Goal: Task Accomplishment & Management: Manage account settings

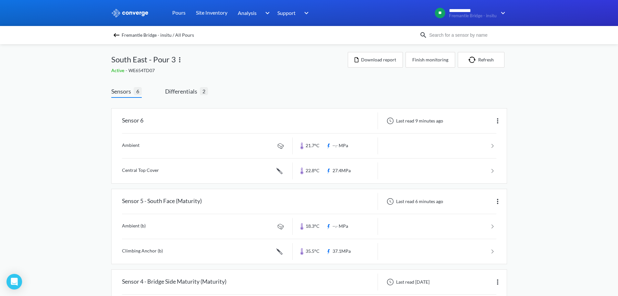
scroll to position [303, 0]
click at [183, 88] on span "Differentials" at bounding box center [182, 91] width 35 height 9
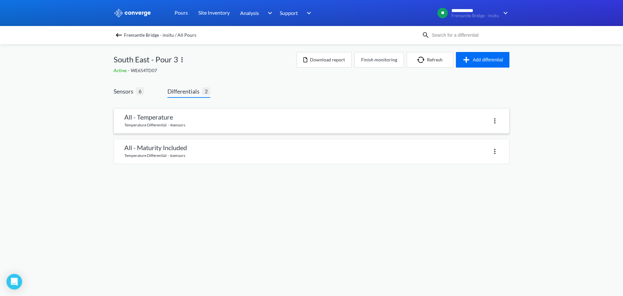
click at [167, 119] on link at bounding box center [311, 120] width 395 height 25
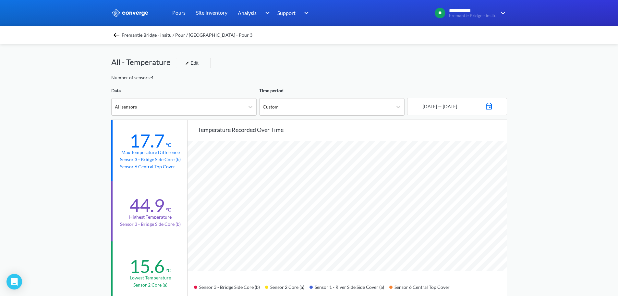
scroll to position [32, 0]
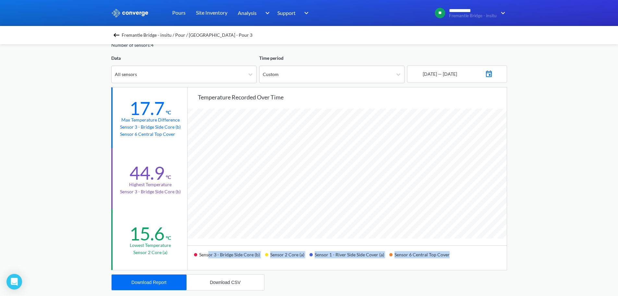
drag, startPoint x: 460, startPoint y: 255, endPoint x: 209, endPoint y: 254, distance: 251.8
click at [209, 254] on div "Sensor 3 - Bridge Side Core (b) Sensor 2 Core (a) Sensor 1 - River Side Side Co…" at bounding box center [347, 257] width 319 height 25
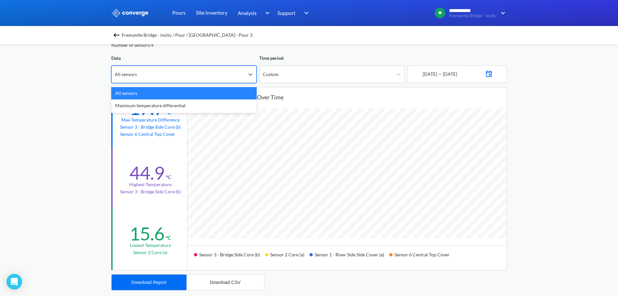
click at [203, 80] on div "All sensors" at bounding box center [178, 74] width 133 height 17
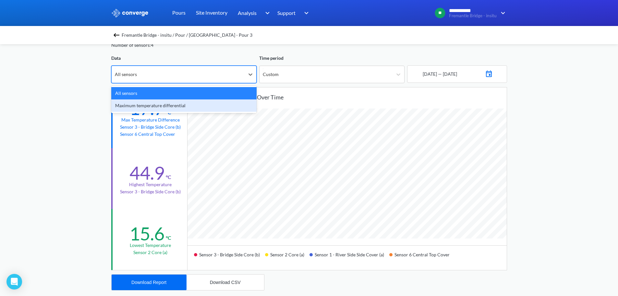
click at [155, 104] on div "Maximum temperature differential" at bounding box center [183, 105] width 145 height 12
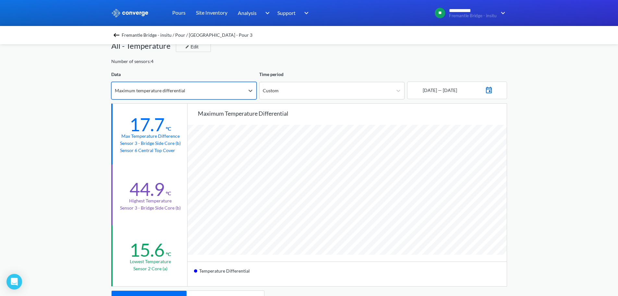
scroll to position [0, 0]
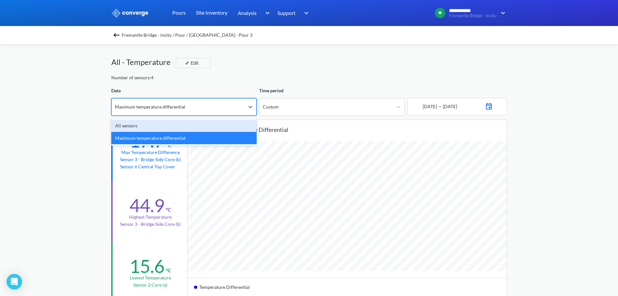
click at [158, 108] on div "Maximum temperature differential" at bounding box center [150, 106] width 70 height 7
click at [162, 124] on div "All sensors" at bounding box center [183, 125] width 145 height 12
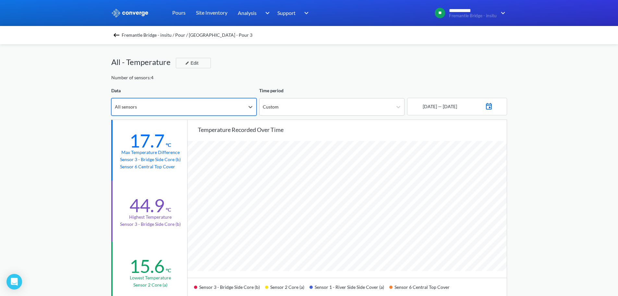
scroll to position [544, 618]
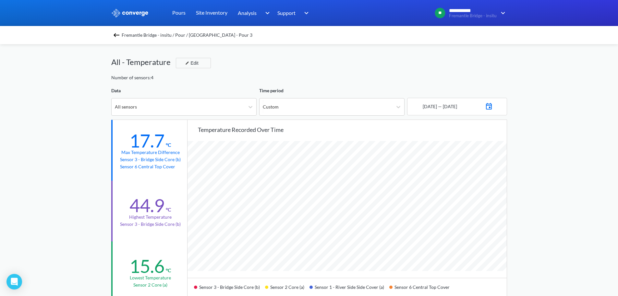
click at [248, 295] on div "Sensor 3 - Bridge Side Core (b)" at bounding box center [229, 289] width 71 height 15
click at [276, 70] on div "All - Temperature Edit" at bounding box center [309, 65] width 396 height 18
click at [242, 66] on div "All - Temperature Edit" at bounding box center [309, 65] width 396 height 18
click at [152, 105] on div "All sensors" at bounding box center [178, 106] width 133 height 17
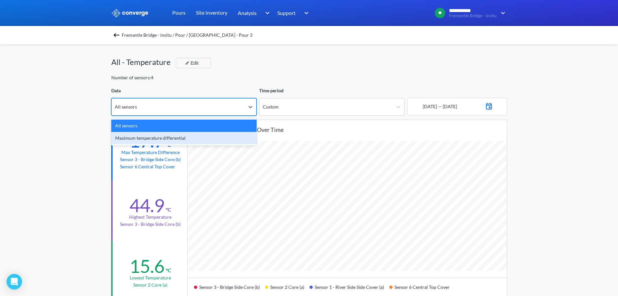
click at [143, 138] on div "Maximum temperature differential" at bounding box center [183, 138] width 145 height 12
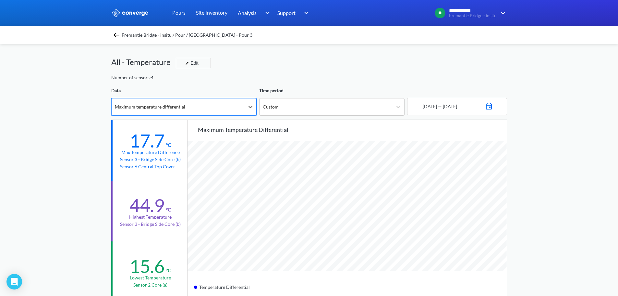
click at [154, 104] on div "Maximum temperature differential" at bounding box center [150, 106] width 70 height 7
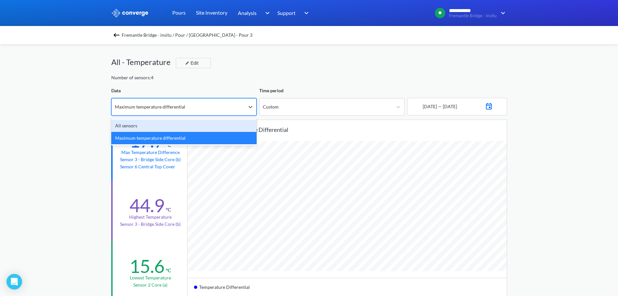
click at [144, 125] on div "All sensors" at bounding box center [183, 125] width 145 height 12
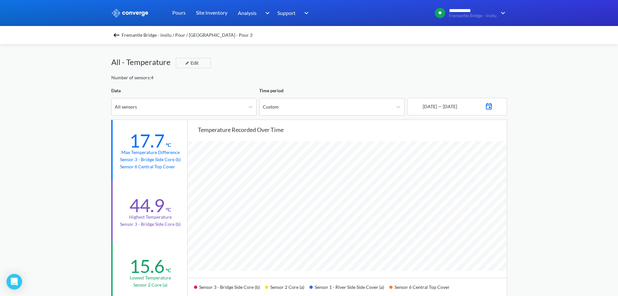
click at [531, 102] on div "**********" at bounding box center [309, 272] width 618 height 544
click at [50, 112] on div "**********" at bounding box center [309, 272] width 618 height 544
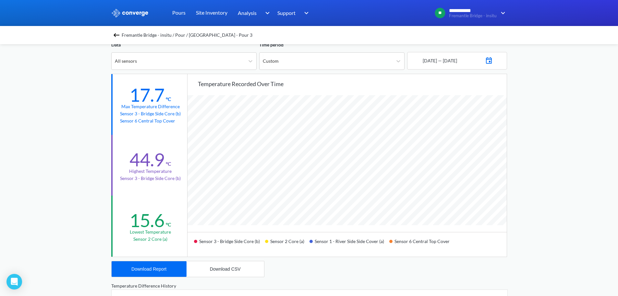
scroll to position [0, 0]
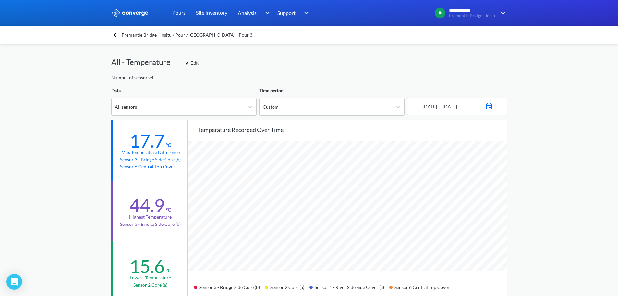
click at [165, 31] on span "Fremantle Bridge - insitu / Pour / [GEOGRAPHIC_DATA] - Pour 3" at bounding box center [187, 35] width 131 height 9
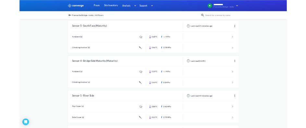
scroll to position [108, 0]
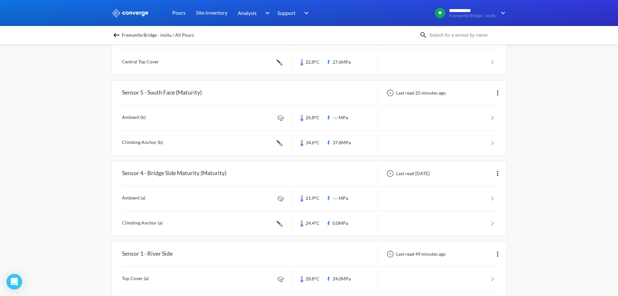
drag, startPoint x: 584, startPoint y: 91, endPoint x: 530, endPoint y: 72, distance: 57.5
click at [584, 91] on div "**********" at bounding box center [309, 191] width 618 height 599
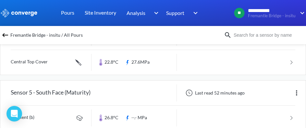
drag, startPoint x: 199, startPoint y: 44, endPoint x: 207, endPoint y: 44, distance: 7.8
click at [199, 44] on link at bounding box center [153, 37] width 285 height 25
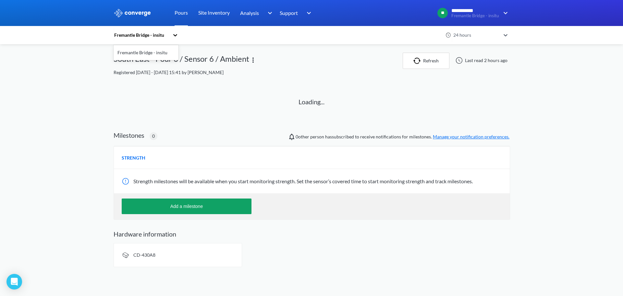
click at [170, 33] on div "Fremantle Bridge - insitu" at bounding box center [143, 35] width 58 height 15
click at [139, 51] on div "Fremantle Bridge - insitu" at bounding box center [146, 52] width 65 height 12
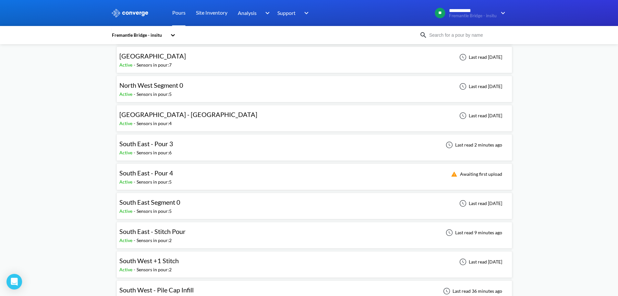
scroll to position [195, 0]
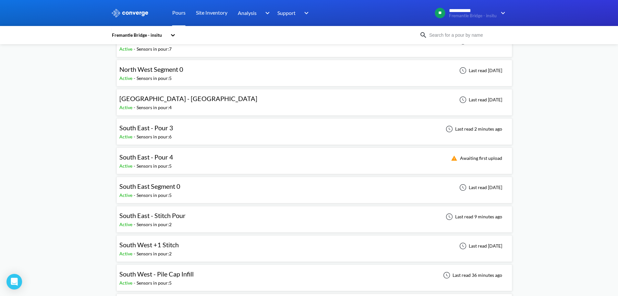
drag, startPoint x: 82, startPoint y: 157, endPoint x: 89, endPoint y: 157, distance: 7.1
click at [82, 157] on div "**********" at bounding box center [309, 181] width 618 height 753
click at [204, 164] on div "South East - Pour 4 Active - Sensors in pour: 5 Awaiting first upload" at bounding box center [314, 160] width 390 height 21
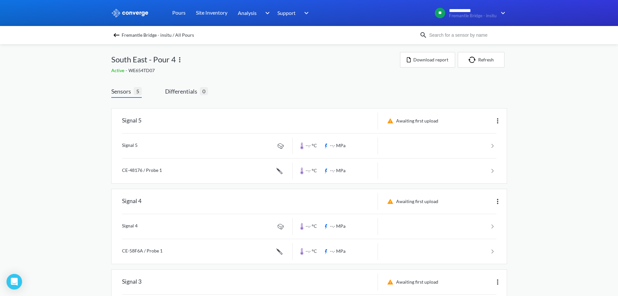
click at [70, 165] on div "**********" at bounding box center [309, 259] width 618 height 518
click at [77, 197] on div "**********" at bounding box center [309, 259] width 618 height 518
click at [527, 153] on div "**********" at bounding box center [309, 259] width 618 height 518
click at [525, 199] on div "**********" at bounding box center [309, 259] width 618 height 518
click at [497, 119] on img at bounding box center [498, 121] width 8 height 8
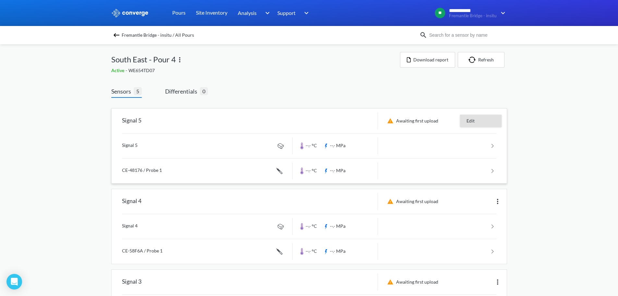
click at [478, 124] on div "Edit" at bounding box center [481, 121] width 42 height 12
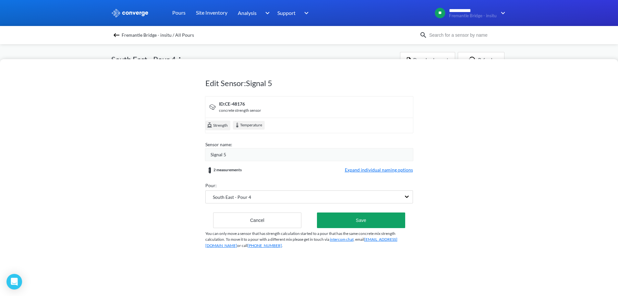
click at [267, 150] on div "Signal 5" at bounding box center [309, 154] width 208 height 13
click at [265, 151] on div "Signal 5" at bounding box center [312, 154] width 202 height 7
click at [261, 150] on div "Signal 5" at bounding box center [309, 154] width 208 height 13
click at [260, 152] on div "Signal 5" at bounding box center [312, 154] width 202 height 7
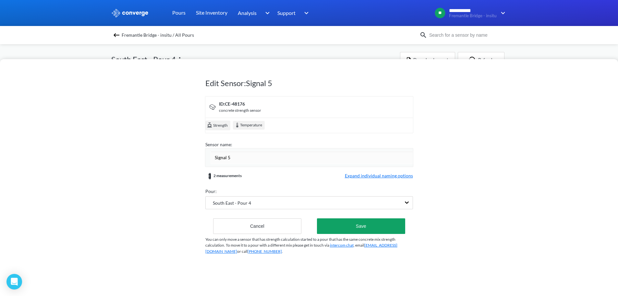
click at [257, 155] on input "Signal 5" at bounding box center [312, 157] width 202 height 13
type input "Sensor 5"
click at [257, 223] on button "Cancel" at bounding box center [257, 226] width 89 height 16
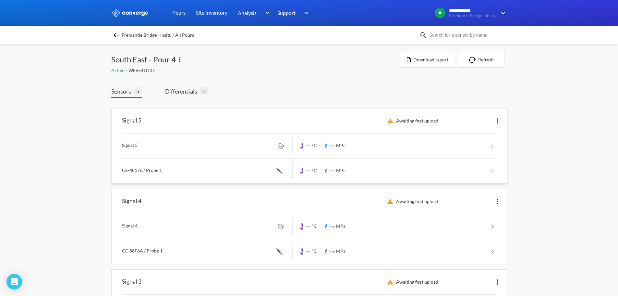
click at [503, 118] on div "Awaiting first upload" at bounding box center [442, 120] width 129 height 17
click at [496, 119] on img at bounding box center [498, 121] width 8 height 8
click at [476, 120] on div "Edit" at bounding box center [481, 121] width 42 height 12
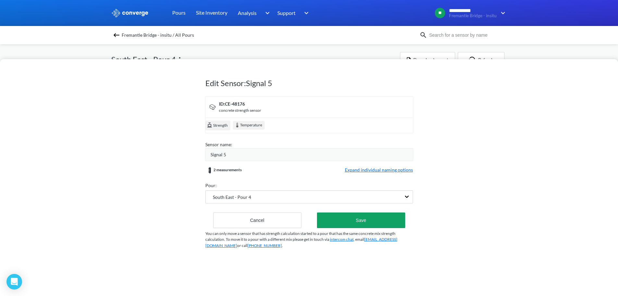
click at [222, 159] on div "Signal 5" at bounding box center [309, 154] width 208 height 13
click at [217, 153] on span "Signal 5" at bounding box center [219, 154] width 16 height 7
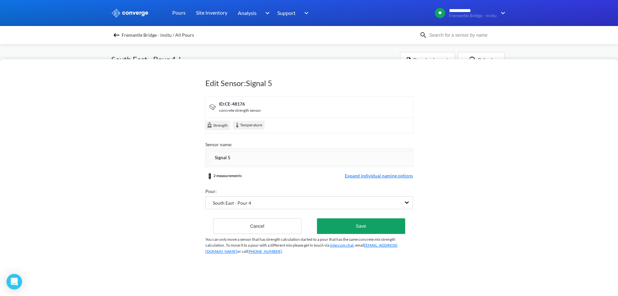
click at [217, 153] on input "Signal 5" at bounding box center [312, 157] width 202 height 13
type input "Sensor 5"
click at [185, 159] on div "Edit Sensor: Signal 5 ID: CE-48176 concrete strength sensor Strength Temperatur…" at bounding box center [309, 177] width 618 height 237
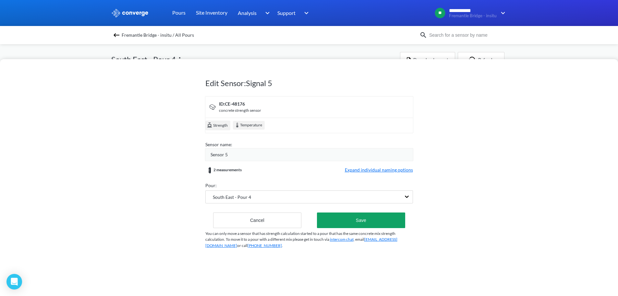
click at [371, 173] on span "Expand individual naming options" at bounding box center [379, 170] width 68 height 8
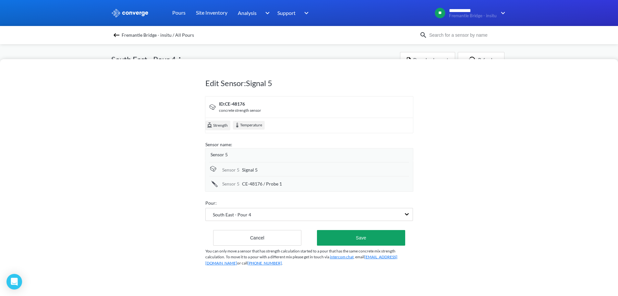
click at [257, 183] on span "CE-48176 / Probe 1" at bounding box center [262, 183] width 40 height 7
click at [257, 169] on span "Signal 5" at bounding box center [250, 169] width 16 height 7
click at [257, 169] on input "Signal 5" at bounding box center [325, 170] width 167 height 13
type input "Ambient (b)"
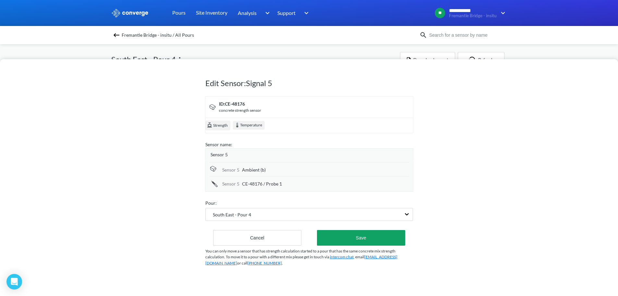
click at [262, 184] on span "CE-48176 / Probe 1" at bounding box center [262, 183] width 40 height 7
click at [262, 184] on input "CE-48176 / Probe 1" at bounding box center [325, 184] width 167 height 13
type input "South Anchor (b)"
click at [160, 203] on div "Edit Sensor: Signal 5 ID: CE-48176 concrete strength sensor Strength Temperatur…" at bounding box center [309, 177] width 618 height 237
drag, startPoint x: 256, startPoint y: 184, endPoint x: 249, endPoint y: 185, distance: 6.8
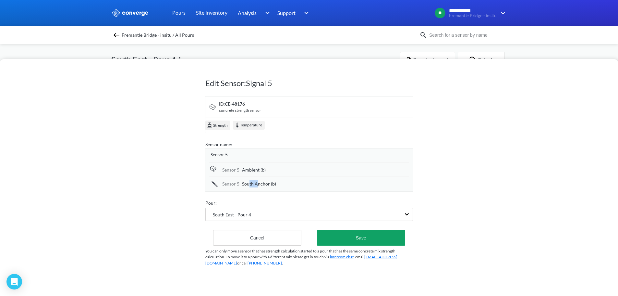
click at [249, 185] on span "South Anchor (b)" at bounding box center [259, 183] width 34 height 7
click at [257, 182] on input "South Anchor (b)" at bounding box center [325, 184] width 167 height 13
drag, startPoint x: 259, startPoint y: 182, endPoint x: 222, endPoint y: 182, distance: 37.6
click at [222, 182] on div "Sensor 5 South Anchor (b)" at bounding box center [309, 183] width 200 height 15
click at [189, 185] on div "Edit Sensor: Signal 5 ID: CE-48176 concrete strength sensor Strength Temperatur…" at bounding box center [309, 177] width 618 height 237
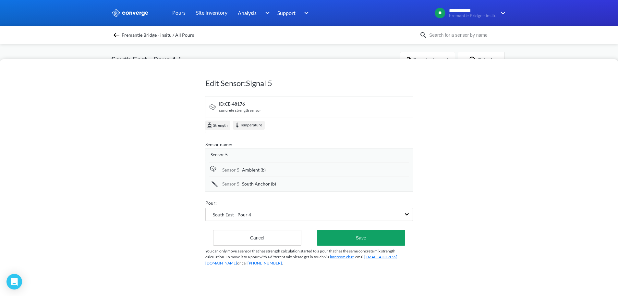
click at [178, 191] on div "Edit Sensor: Signal 5 ID: CE-48176 concrete strength sensor Strength Temperatur…" at bounding box center [309, 177] width 618 height 237
click at [324, 230] on button "Save" at bounding box center [361, 238] width 88 height 16
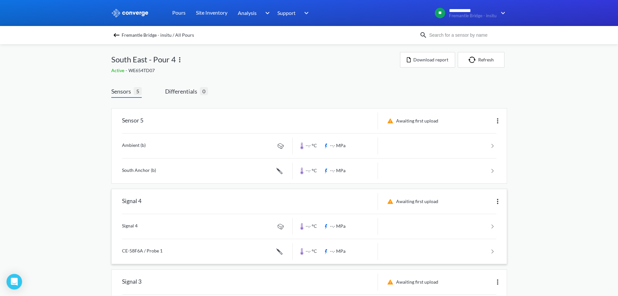
click at [498, 200] on img at bounding box center [498, 201] width 8 height 8
click at [478, 204] on div "Edit" at bounding box center [481, 201] width 42 height 12
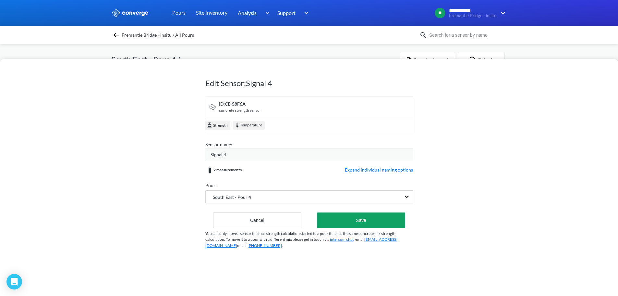
click at [223, 156] on span "Signal 4" at bounding box center [219, 154] width 16 height 7
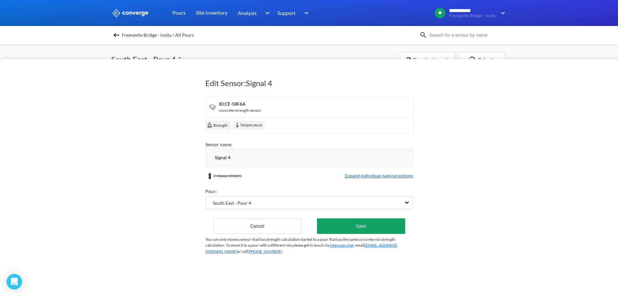
click at [223, 156] on input "Signal 4" at bounding box center [312, 157] width 202 height 13
type input "Sensor 4"
click at [331, 183] on form "ID: CE-58F6A concrete strength sensor Strength Temperature Sensor name: Sensor …" at bounding box center [309, 165] width 208 height 138
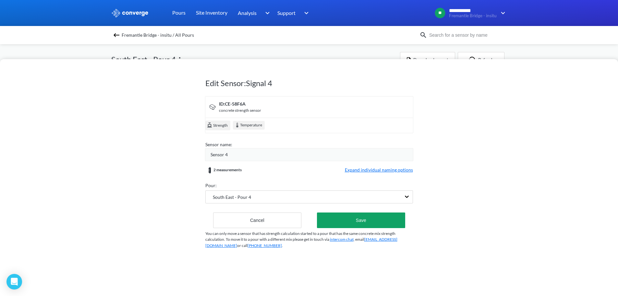
click at [364, 173] on span "Expand individual naming options" at bounding box center [379, 170] width 68 height 8
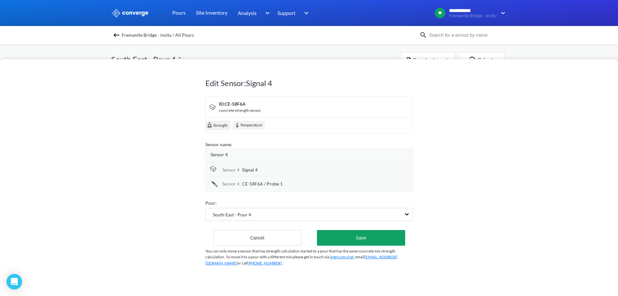
click at [269, 171] on div "Signal 4" at bounding box center [325, 169] width 167 height 7
click at [269, 171] on input "Signal 4" at bounding box center [325, 170] width 167 height 13
type input "Ambient (a)"
click at [265, 186] on span "CE-58F6A / Probe 1" at bounding box center [262, 184] width 41 height 7
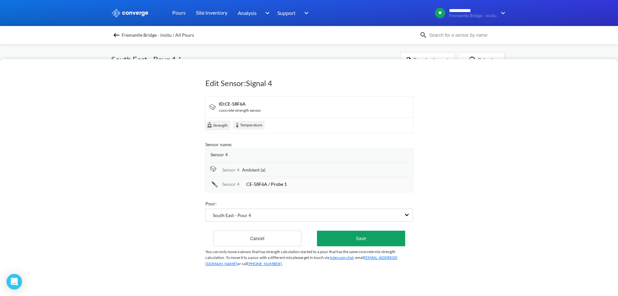
click at [265, 186] on input "CE-58F6A / Probe 1" at bounding box center [325, 184] width 167 height 13
type input "A"
type input "West Anchor (a)"
click at [484, 179] on div "Edit Sensor: Signal 4 ID: CE-58F6A concrete strength sensor Strength Temperatur…" at bounding box center [309, 177] width 618 height 237
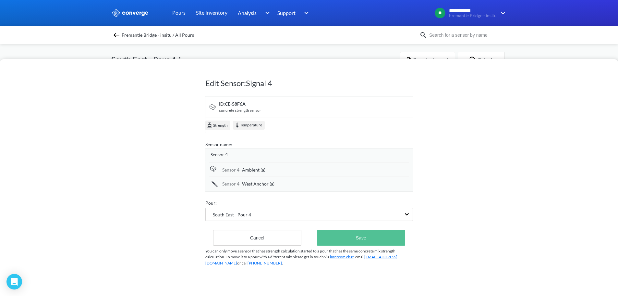
click at [367, 235] on button "Save" at bounding box center [361, 238] width 88 height 16
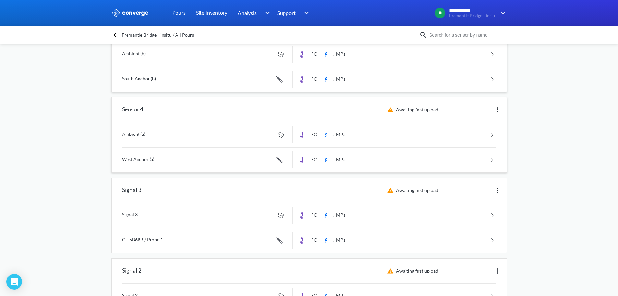
scroll to position [97, 0]
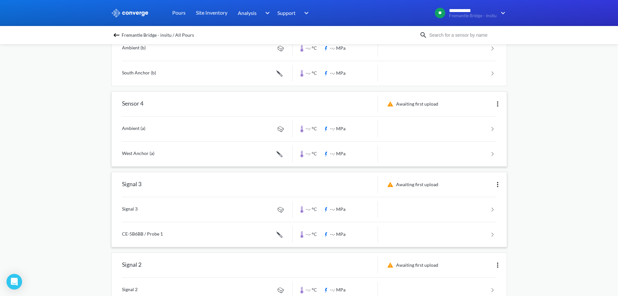
click at [495, 184] on img at bounding box center [498, 184] width 8 height 8
click at [491, 187] on div "Edit" at bounding box center [481, 184] width 42 height 12
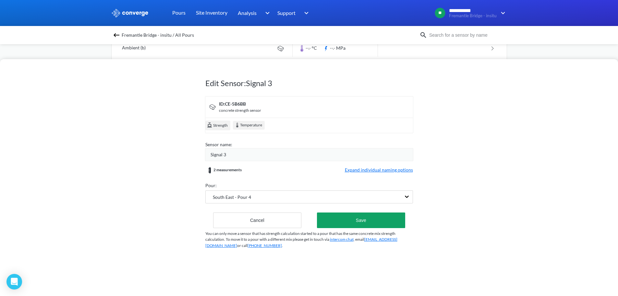
click at [275, 151] on div "Signal 3" at bounding box center [312, 154] width 202 height 7
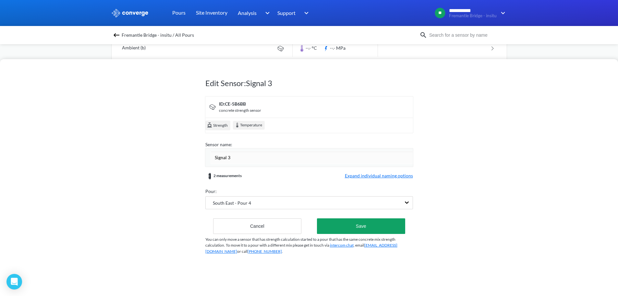
click at [268, 160] on input "Signal 3" at bounding box center [312, 157] width 202 height 13
type input "Sensor 4"
click at [483, 151] on div "Edit Sensor: Signal 3 ID: CE-5B6BB concrete strength sensor Strength Temperatur…" at bounding box center [309, 177] width 618 height 237
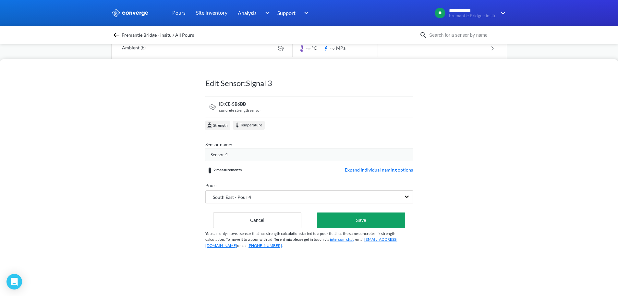
click at [398, 170] on span "Expand individual naming options" at bounding box center [379, 170] width 68 height 8
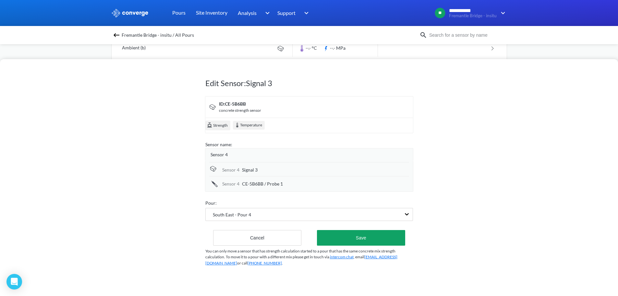
click at [232, 157] on div "Sensor 4" at bounding box center [312, 154] width 202 height 7
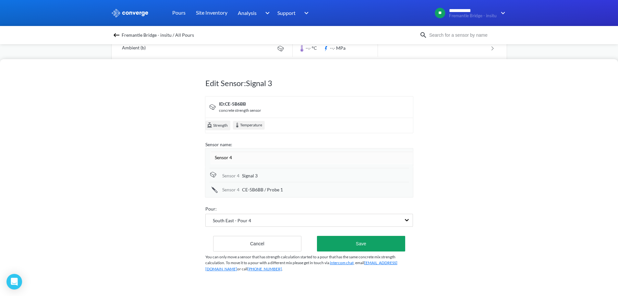
click at [232, 157] on input "Sensor 4" at bounding box center [312, 157] width 202 height 13
type input "Sensor 3"
click at [264, 178] on div "Sensor 4 Signal 3 Sensor [DATE]-5B6BB / Probe 1" at bounding box center [309, 182] width 200 height 28
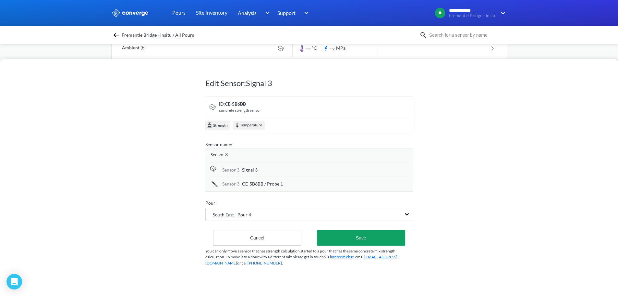
click at [263, 172] on div "Signal 3" at bounding box center [325, 169] width 167 height 7
click at [263, 172] on input "Signal 3" at bounding box center [325, 170] width 167 height 13
type input "Top Cover (c)"
click at [265, 189] on div "Sensor [DATE]-5B6BB / Probe 1" at bounding box center [309, 184] width 200 height 14
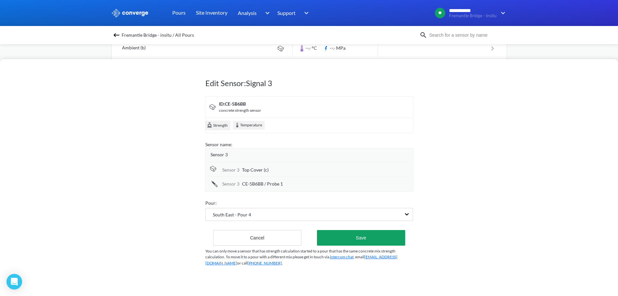
click at [265, 188] on div "Sensor [DATE]-5B6BB / Probe 1" at bounding box center [309, 183] width 200 height 14
click at [265, 185] on span "CE-5B6BB / Probe 1" at bounding box center [262, 183] width 41 height 7
click at [265, 185] on input "CE-5B6BB / Probe 1" at bounding box center [325, 184] width 167 height 13
type input "Core (b)"
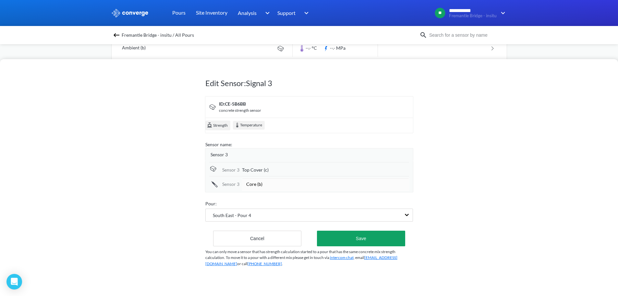
click at [426, 182] on div "Edit Sensor: Signal 3 ID: CE-5B6BB concrete strength sensor Strength Temperatur…" at bounding box center [309, 177] width 618 height 237
click at [375, 235] on button "Save" at bounding box center [361, 238] width 88 height 16
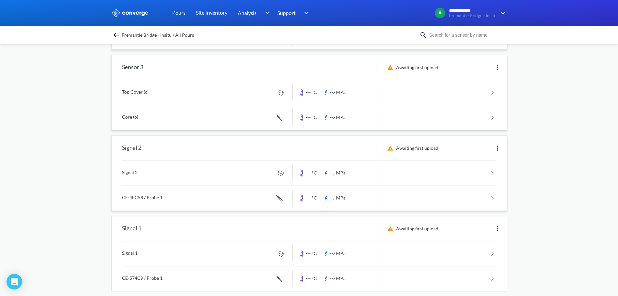
scroll to position [223, 0]
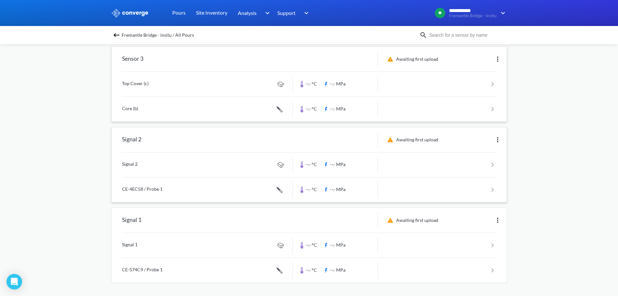
click at [497, 138] on img at bounding box center [498, 140] width 8 height 8
click at [479, 142] on div "Edit" at bounding box center [481, 139] width 42 height 12
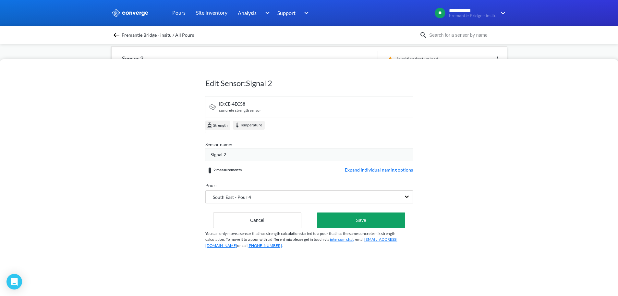
click at [249, 157] on div "Signal 2" at bounding box center [312, 154] width 202 height 7
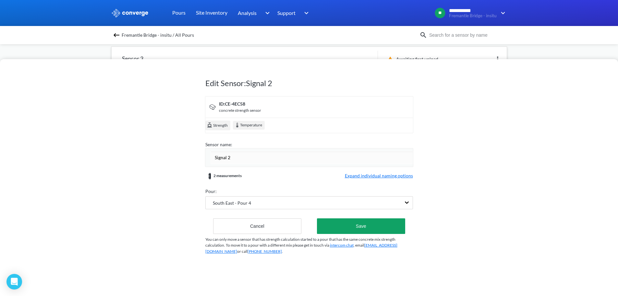
click at [249, 157] on input "Signal 2" at bounding box center [312, 157] width 202 height 13
type input "Sensor 2"
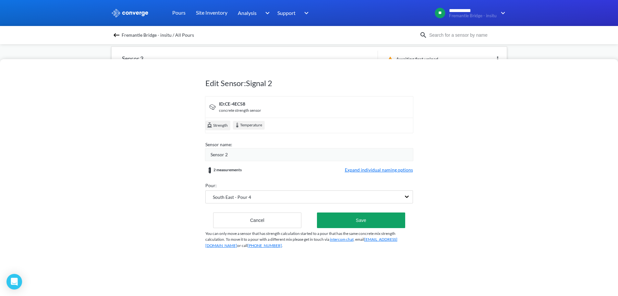
click at [486, 185] on div "Edit Sensor: Signal 2 ID: CE-4EC58 concrete strength sensor Strength Temperatur…" at bounding box center [309, 177] width 618 height 237
click at [385, 173] on span "Expand individual naming options" at bounding box center [379, 170] width 68 height 8
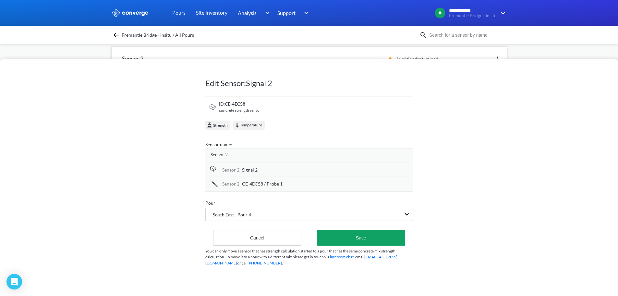
click at [254, 171] on span "Signal 2" at bounding box center [250, 169] width 16 height 7
click at [254, 171] on input "Signal 2" at bounding box center [325, 170] width 167 height 13
type input "Top (b)"
click at [275, 187] on span "CE-4EC58 / Probe 1" at bounding box center [262, 183] width 41 height 7
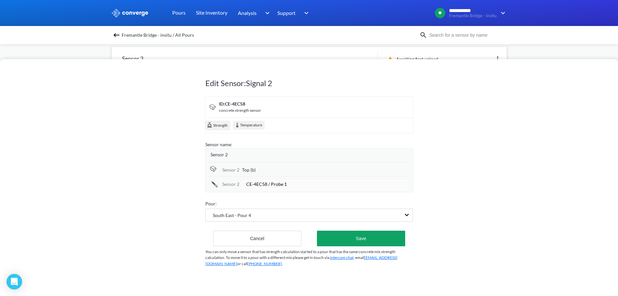
click at [275, 187] on input "CE-4EC58 / Probe 1" at bounding box center [325, 184] width 167 height 13
type input "Core (a)"
click at [248, 170] on span "Top (b)" at bounding box center [249, 169] width 14 height 7
click at [250, 169] on input "Top (b)" at bounding box center [325, 170] width 167 height 13
click at [253, 169] on input "Top (b)" at bounding box center [325, 170] width 167 height 13
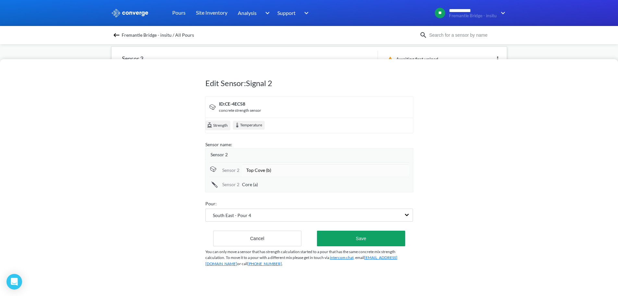
type input "Top Cover (b)"
click at [518, 185] on div "Edit Sensor: Signal 2 ID: CE-4EC58 concrete strength sensor Strength Temperatur…" at bounding box center [309, 177] width 618 height 237
click at [357, 239] on button "Save" at bounding box center [361, 238] width 88 height 16
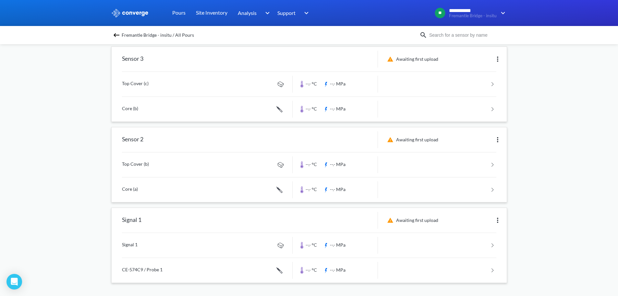
click at [496, 219] on img at bounding box center [498, 220] width 8 height 8
click at [477, 218] on div "Edit" at bounding box center [481, 220] width 42 height 12
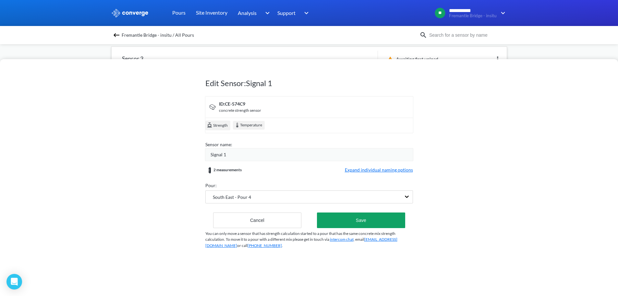
click at [222, 153] on span "Signal 1" at bounding box center [219, 154] width 16 height 7
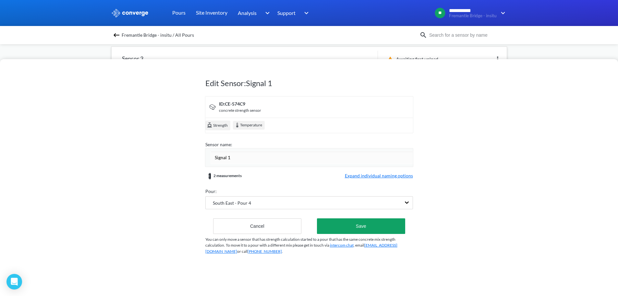
click at [222, 153] on input "Signal 1" at bounding box center [312, 157] width 202 height 13
type input "Sensor 1"
click at [424, 145] on div "Edit Sensor: Signal 1 ID: CE-574C9 concrete strength sensor Strength Temperatur…" at bounding box center [309, 177] width 618 height 237
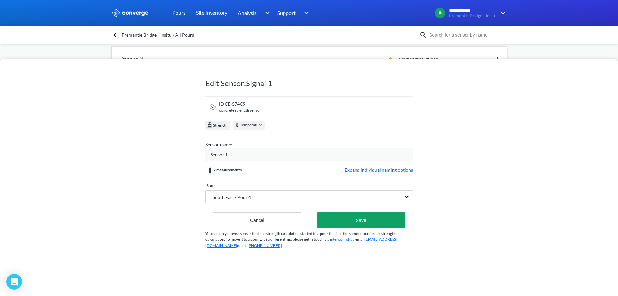
click at [377, 172] on span "Expand individual naming options" at bounding box center [379, 170] width 68 height 8
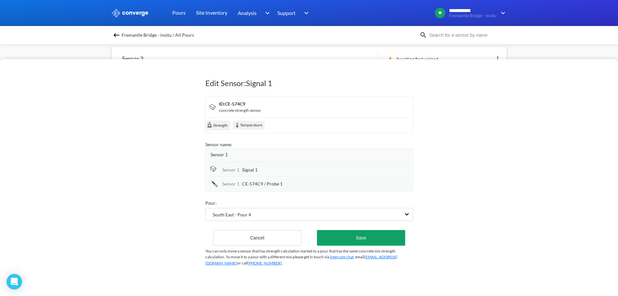
click at [275, 166] on div "Signal 1" at bounding box center [325, 169] width 167 height 7
click at [275, 166] on input "Signal 1" at bounding box center [325, 170] width 167 height 13
type input "Top (a)"
click at [271, 187] on div "Sensor [DATE]-574C9 / Probe 1" at bounding box center [309, 184] width 200 height 14
click at [271, 186] on span "CE-574C9 / Probe 1" at bounding box center [262, 183] width 41 height 7
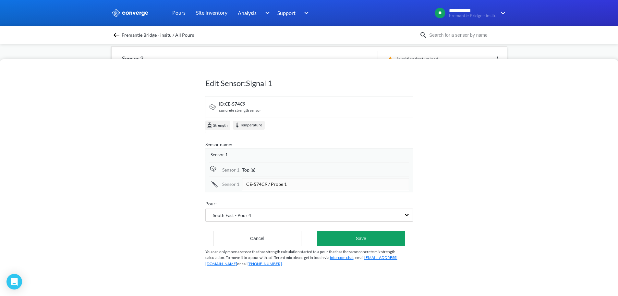
click at [271, 186] on input "CE-574C9 / Probe 1" at bounding box center [325, 184] width 167 height 13
type input "Side Cover (a)"
click at [369, 239] on button "Save" at bounding box center [361, 238] width 88 height 16
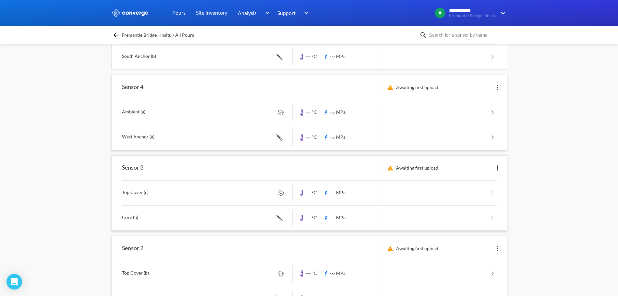
scroll to position [162, 0]
